Goal: Information Seeking & Learning: Learn about a topic

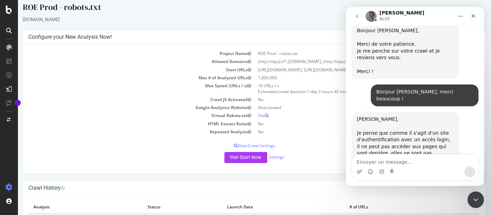
scroll to position [76, 0]
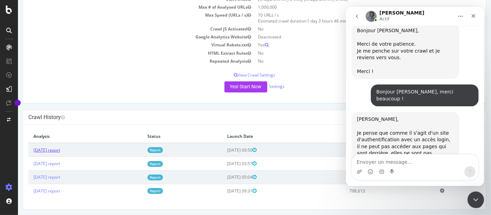
click at [60, 147] on link "[DATE] report" at bounding box center [46, 150] width 27 height 6
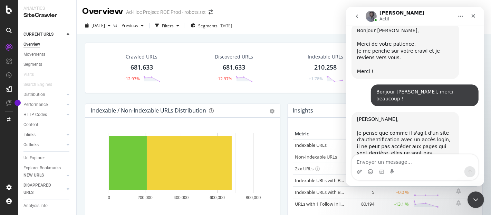
click at [459, 15] on icon "Accueil" at bounding box center [461, 16] width 6 height 6
click at [357, 16] on icon "go back" at bounding box center [357, 16] width 6 height 6
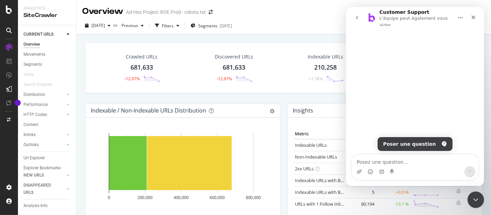
click at [355, 16] on icon "go back" at bounding box center [357, 18] width 6 height 6
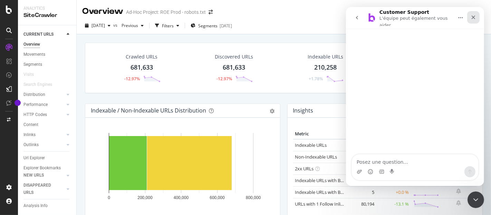
click at [475, 16] on icon "Fermer" at bounding box center [474, 18] width 6 height 6
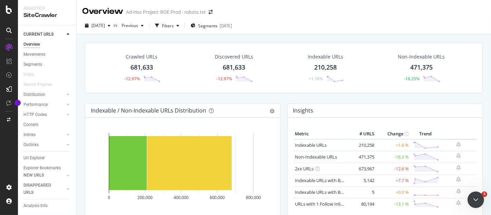
click at [422, 62] on div "Non-Indexable URLs 471,375 -18.25%" at bounding box center [421, 68] width 61 height 36
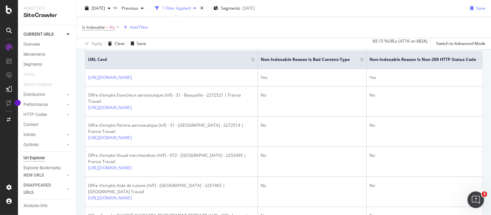
scroll to position [115, 0]
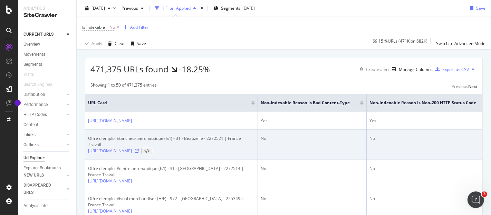
click at [152, 151] on div at bounding box center [144, 151] width 18 height 6
click at [139, 151] on icon at bounding box center [137, 151] width 4 height 4
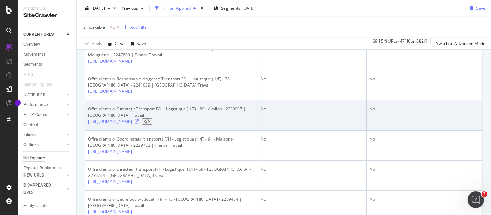
scroll to position [576, 0]
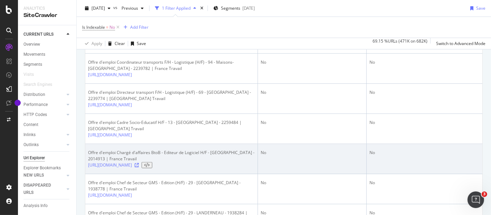
click at [139, 163] on icon at bounding box center [137, 165] width 4 height 4
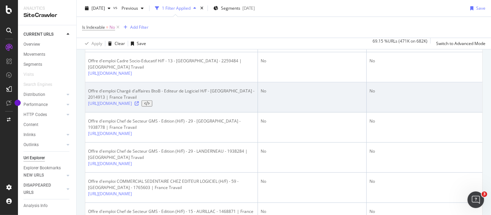
scroll to position [730, 0]
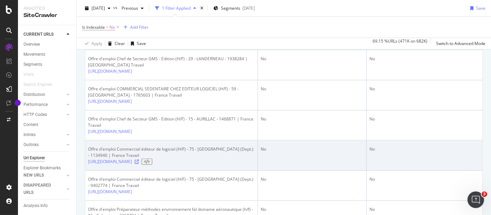
click at [139, 160] on icon at bounding box center [137, 161] width 4 height 4
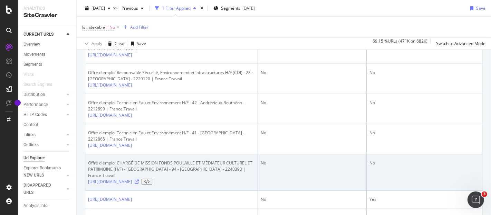
scroll to position [998, 0]
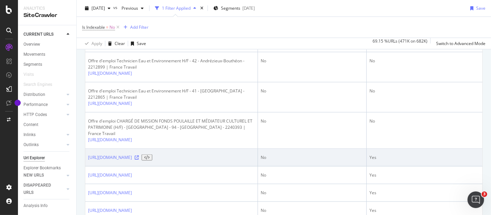
click at [139, 159] on icon at bounding box center [137, 157] width 4 height 4
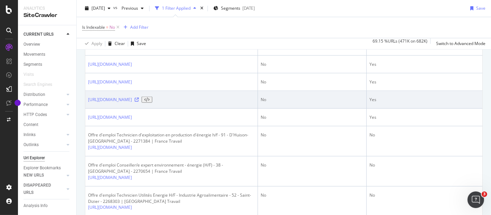
scroll to position [1114, 0]
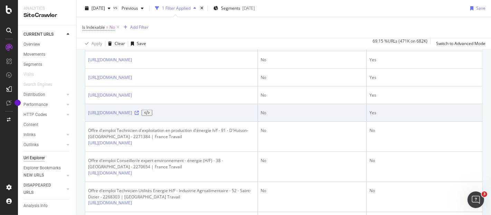
click at [139, 114] on icon at bounding box center [137, 112] width 4 height 4
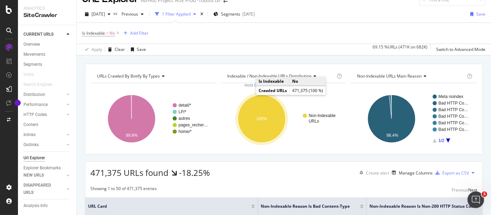
scroll to position [0, 0]
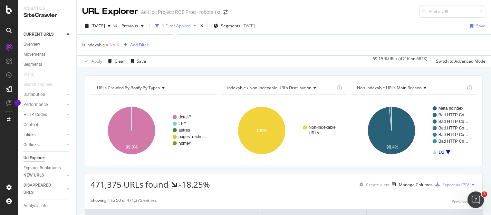
click at [342, 41] on div "Is Indexable = No Add Filter" at bounding box center [284, 45] width 404 height 21
click at [476, 197] on icon "Ouvrir le Messenger Intercom" at bounding box center [475, 198] width 11 height 11
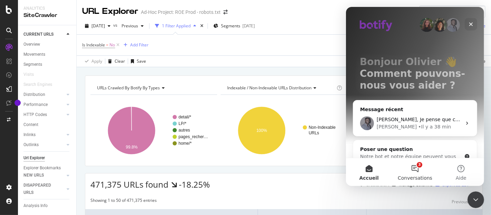
click at [415, 167] on button "3 Conversations" at bounding box center [415, 172] width 46 height 28
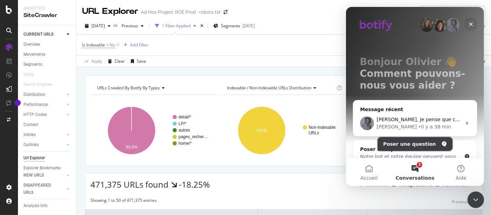
click at [416, 146] on button "Poser une question" at bounding box center [415, 144] width 75 height 14
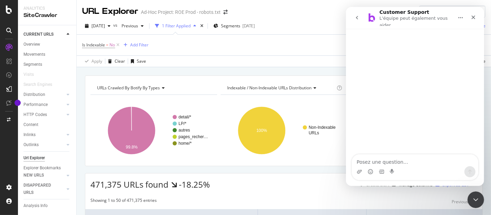
scroll to position [153, 0]
click at [357, 17] on icon "go back" at bounding box center [357, 17] width 2 height 3
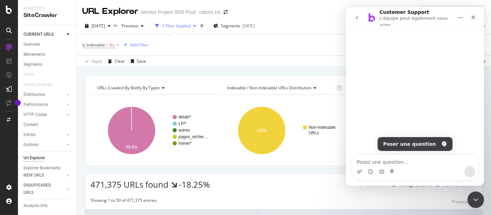
click at [357, 17] on icon "go back" at bounding box center [357, 17] width 2 height 3
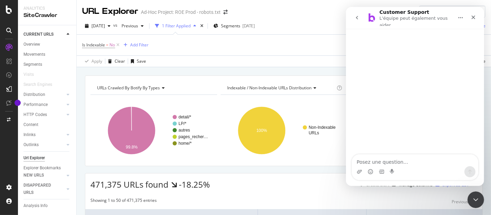
click at [356, 15] on icon "go back" at bounding box center [357, 18] width 6 height 6
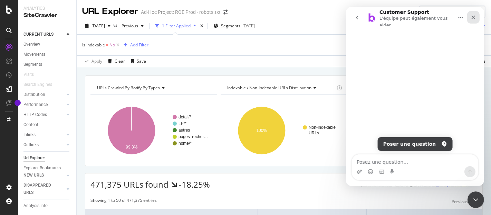
click at [468, 18] on div "Fermer" at bounding box center [473, 17] width 12 height 12
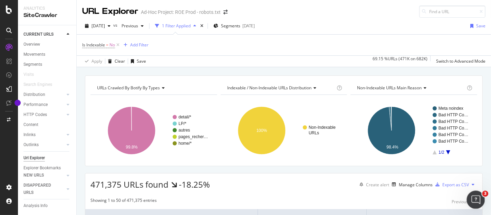
click at [475, 199] on icon "Ouvrir le Messenger Intercom" at bounding box center [475, 199] width 5 height 6
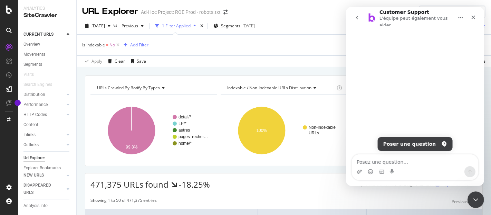
click at [351, 18] on button "go back" at bounding box center [356, 17] width 13 height 13
click at [356, 19] on icon "go back" at bounding box center [357, 18] width 6 height 6
click at [404, 141] on button "Poser une question" at bounding box center [415, 144] width 75 height 14
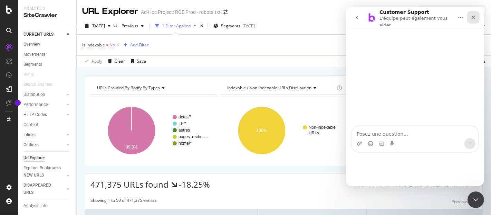
click at [475, 17] on icon "Fermer" at bounding box center [474, 18] width 4 height 4
